Goal: Find specific page/section: Find specific page/section

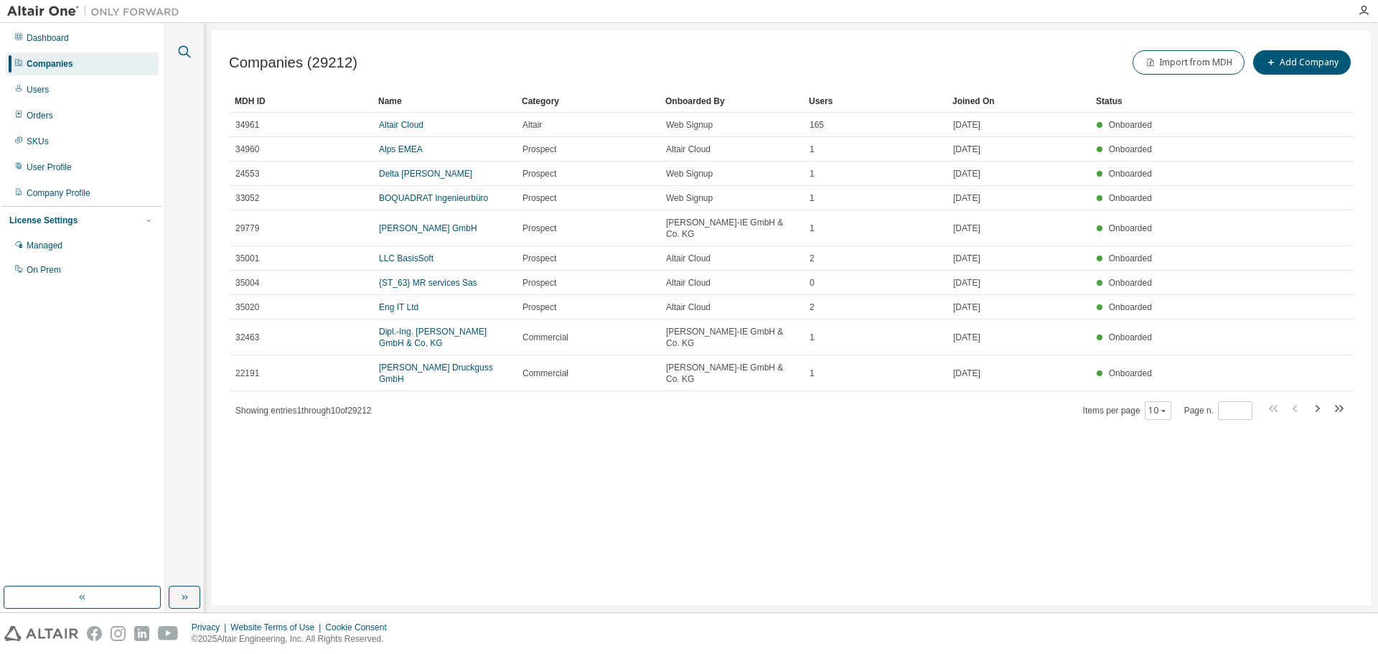
click at [191, 55] on icon "button" at bounding box center [184, 51] width 17 height 17
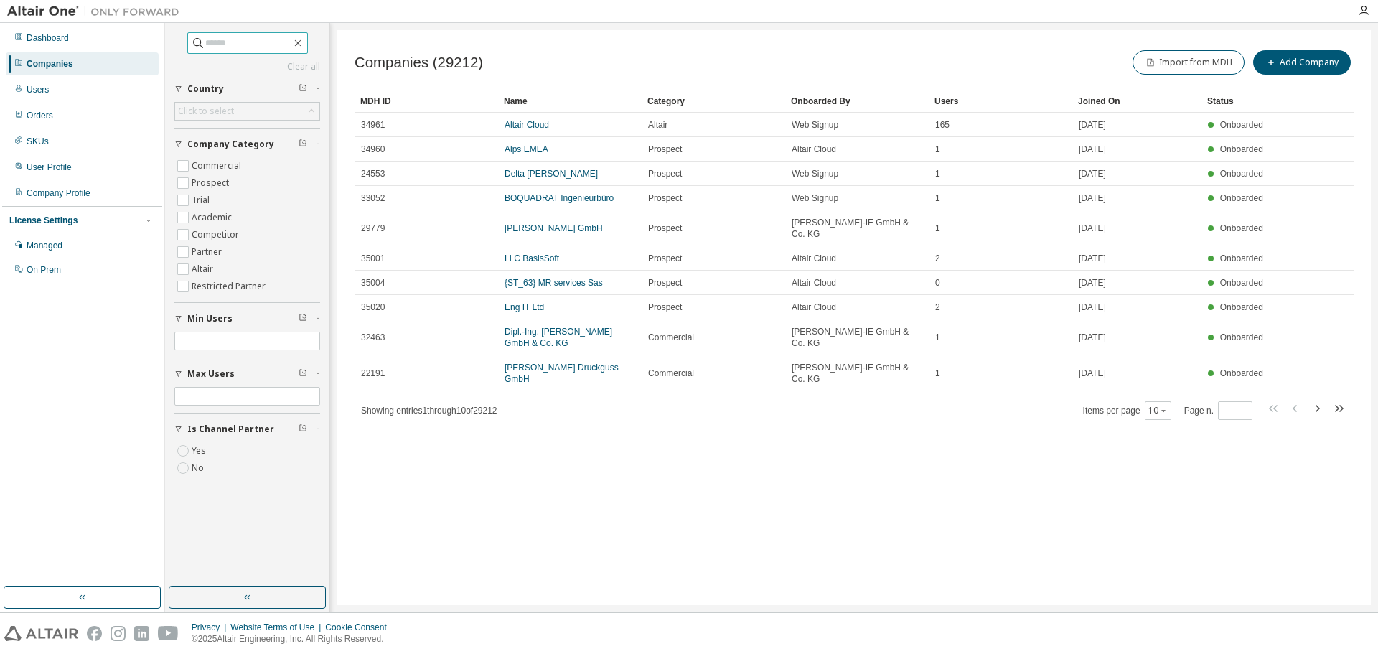
click at [250, 47] on input "text" at bounding box center [248, 43] width 86 height 14
type input "**********"
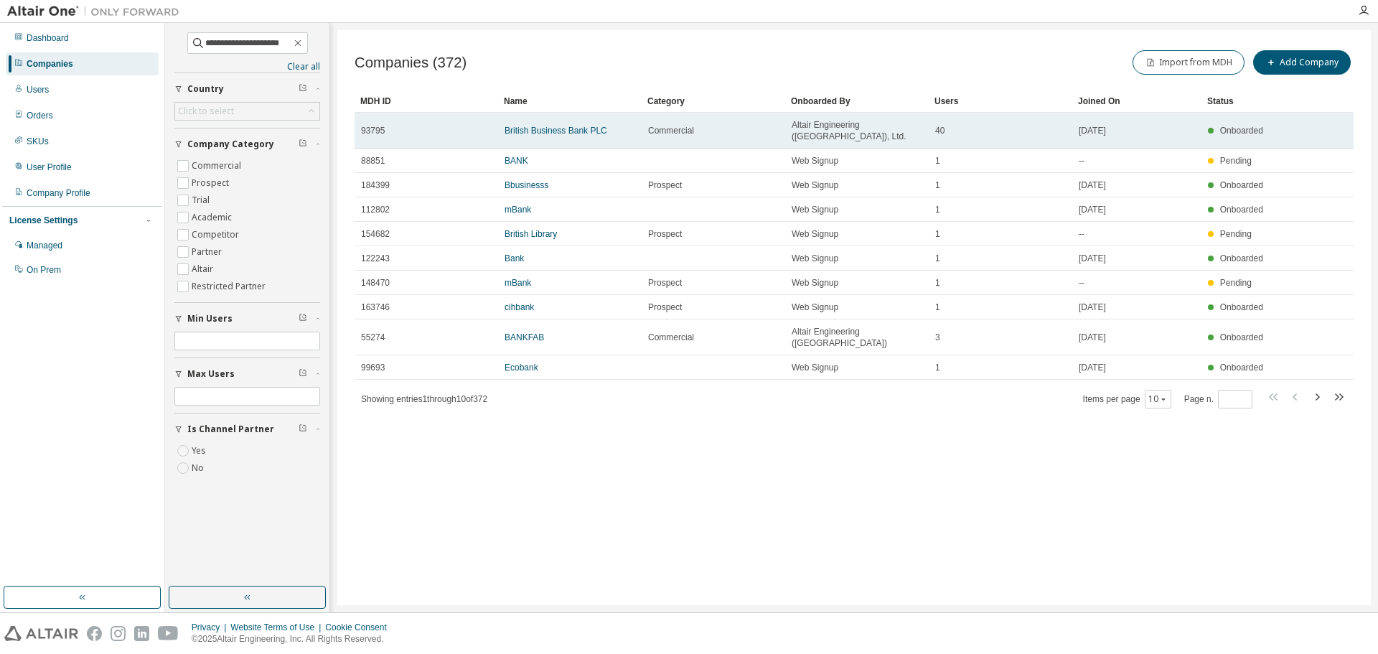
click at [562, 131] on td "British Business Bank PLC" at bounding box center [570, 131] width 144 height 36
click at [570, 126] on link "British Business Bank PLC" at bounding box center [556, 131] width 103 height 10
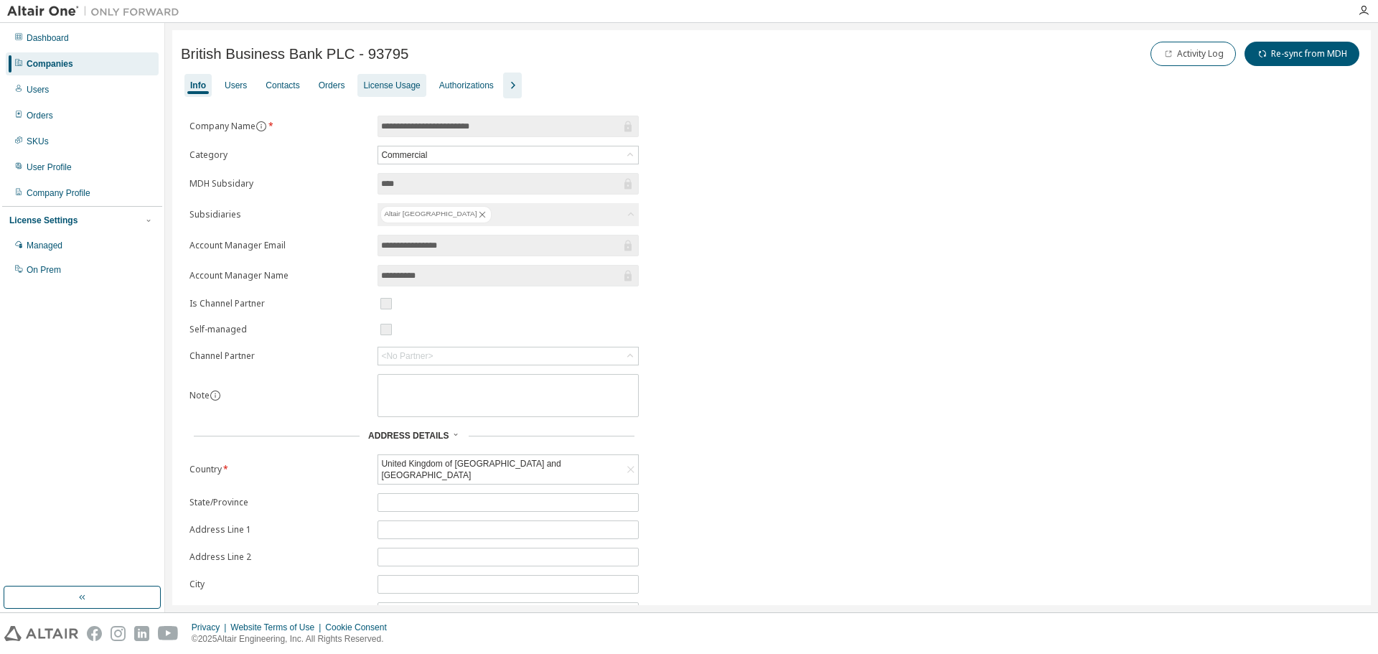
click at [374, 82] on div "License Usage" at bounding box center [391, 85] width 57 height 11
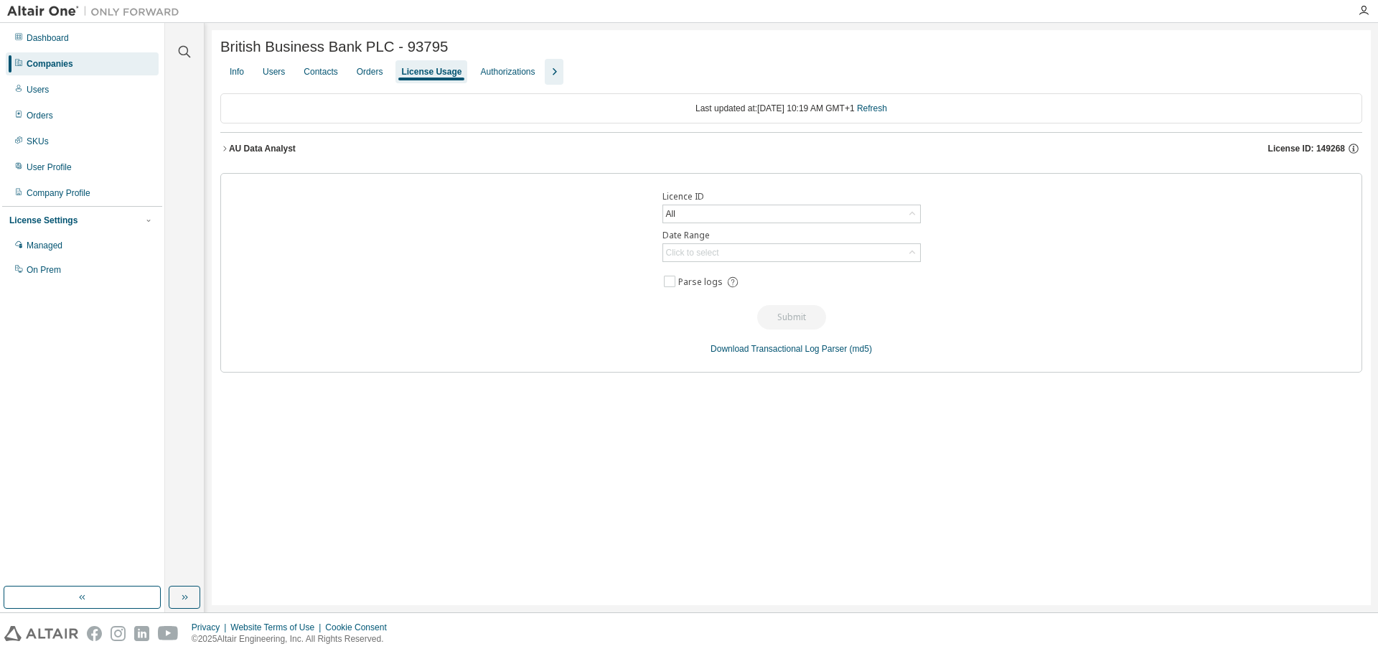
click at [263, 147] on div "AU Data Analyst" at bounding box center [262, 148] width 67 height 11
